Goal: Task Accomplishment & Management: Complete application form

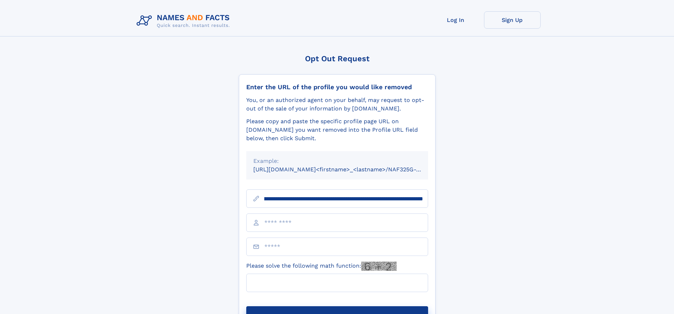
scroll to position [0, 81]
type input "**********"
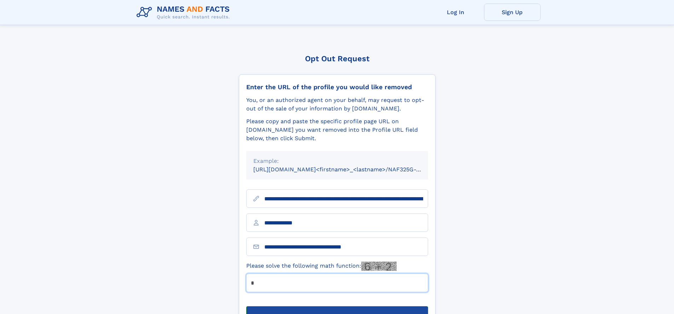
type input "*"
click at [337, 306] on button "Submit Opt Out Request" at bounding box center [337, 317] width 182 height 23
